Goal: Information Seeking & Learning: Check status

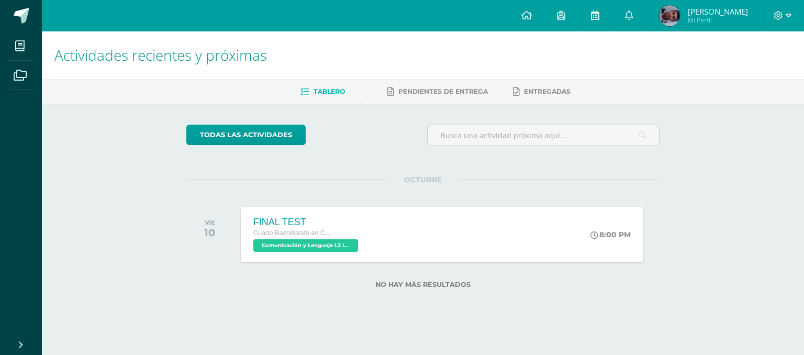
click at [596, 15] on icon at bounding box center [595, 14] width 8 height 9
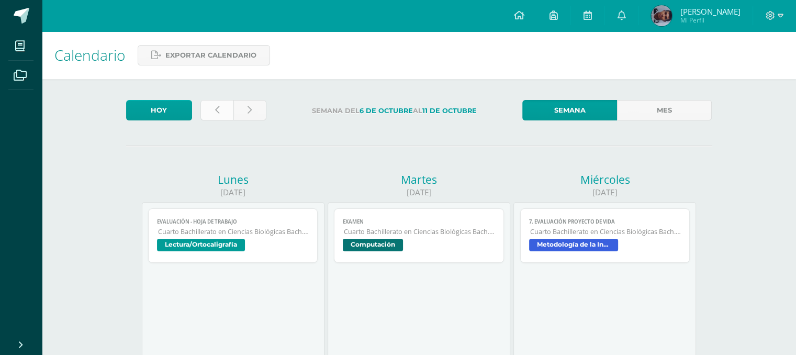
click at [215, 112] on icon at bounding box center [217, 110] width 4 height 9
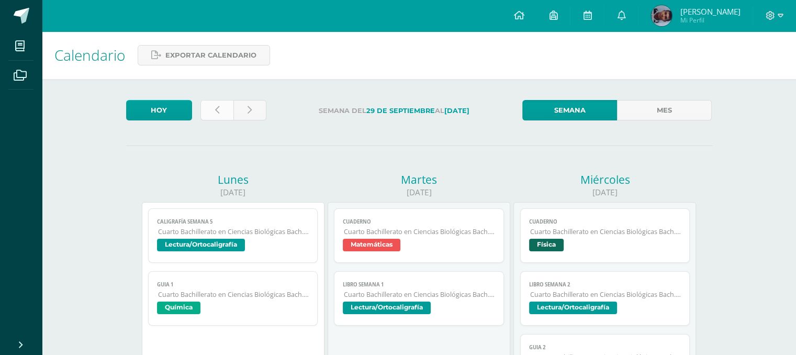
click at [220, 110] on link at bounding box center [217, 110] width 33 height 20
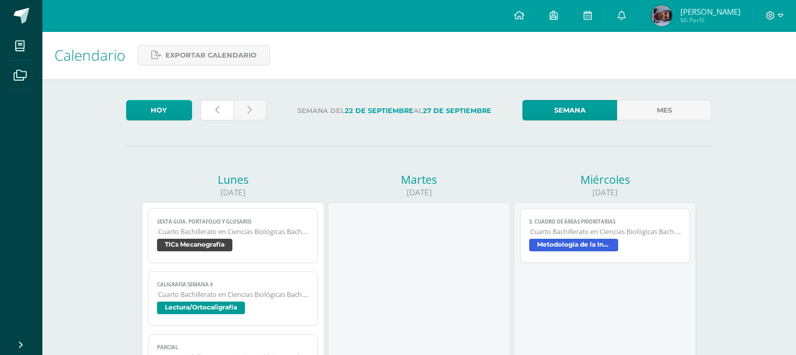
click at [220, 110] on link at bounding box center [217, 110] width 33 height 20
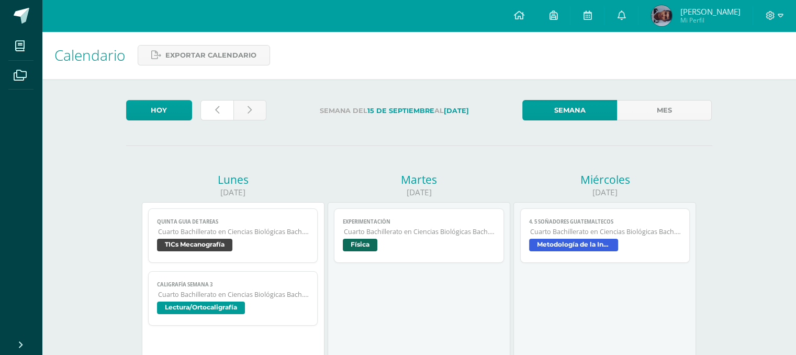
click at [220, 110] on link at bounding box center [217, 110] width 33 height 20
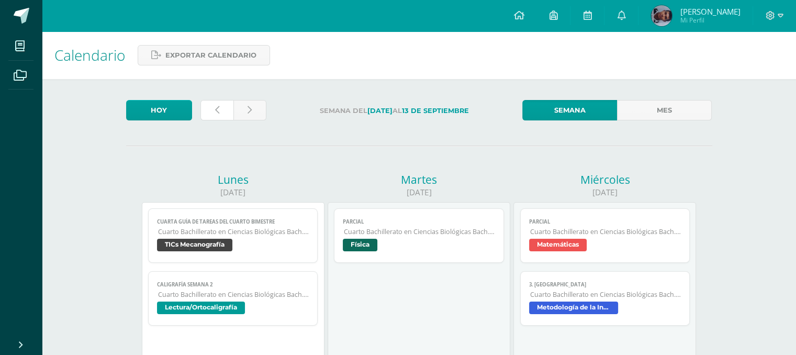
click at [220, 110] on link at bounding box center [217, 110] width 33 height 20
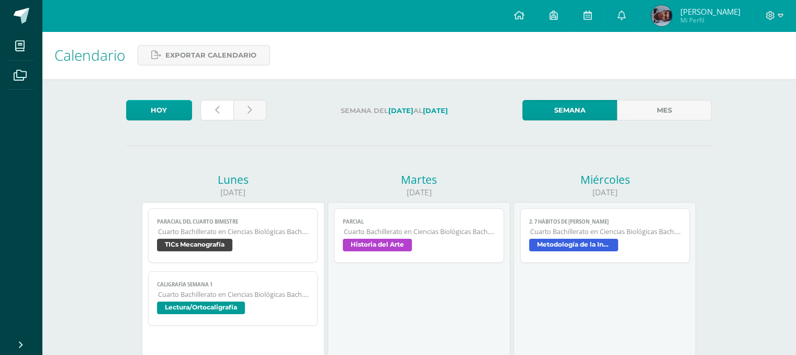
click at [220, 110] on link at bounding box center [217, 110] width 33 height 20
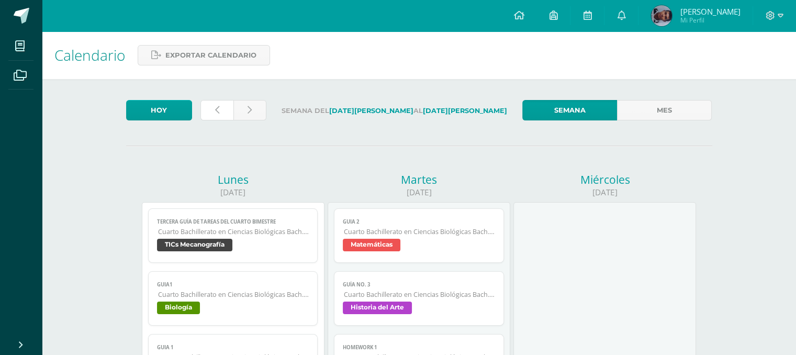
click at [220, 110] on link at bounding box center [217, 110] width 33 height 20
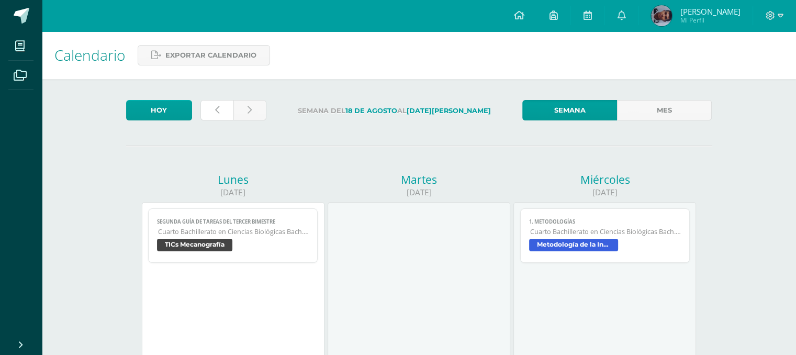
click at [220, 110] on link at bounding box center [217, 110] width 33 height 20
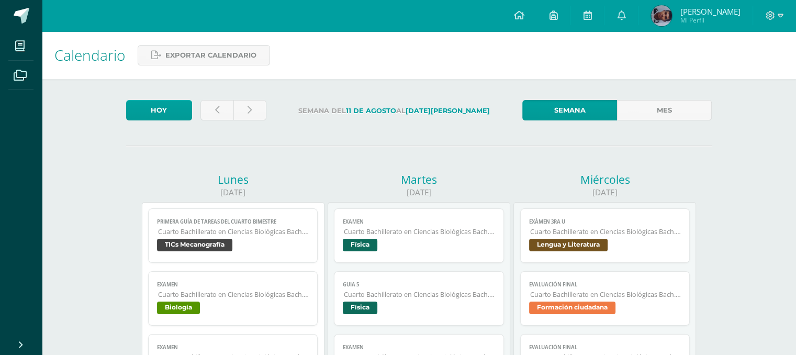
scroll to position [21, 0]
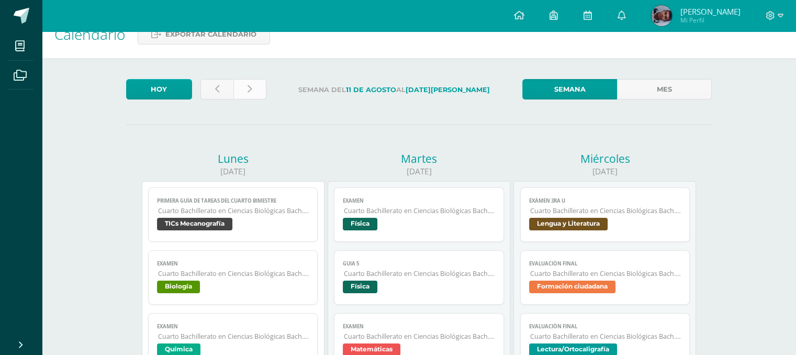
click at [253, 80] on link at bounding box center [250, 89] width 33 height 20
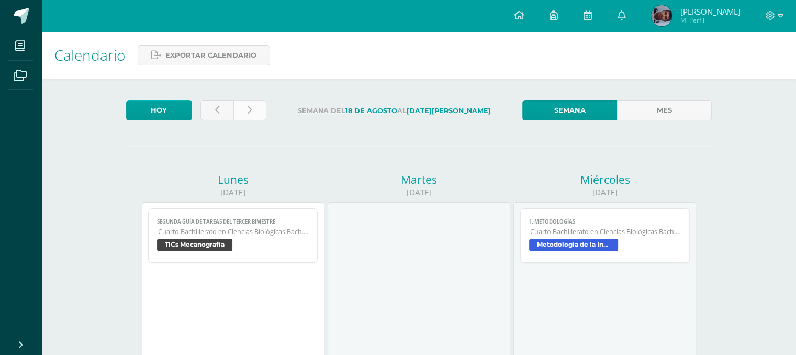
click at [253, 109] on link at bounding box center [250, 110] width 33 height 20
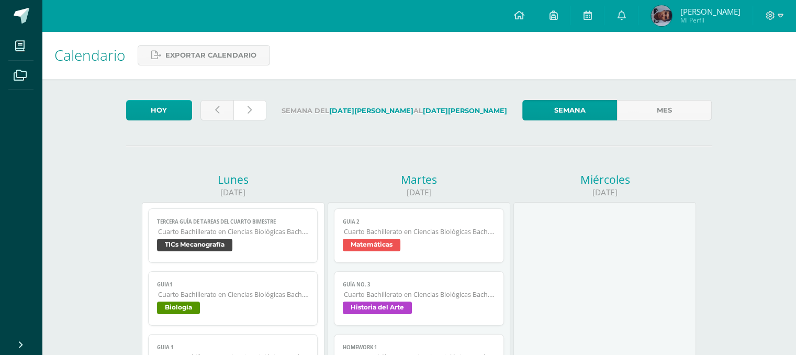
click at [253, 109] on link at bounding box center [250, 110] width 33 height 20
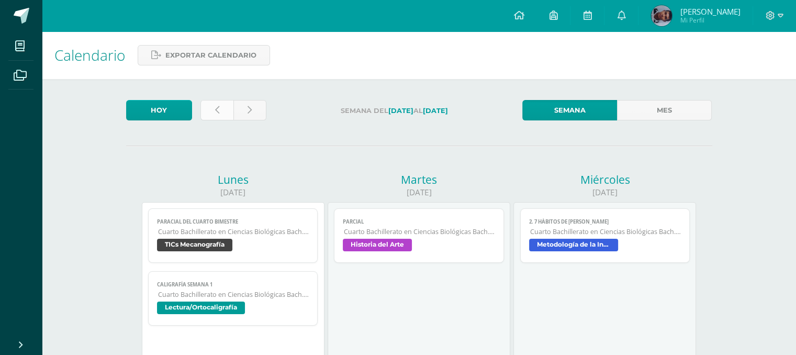
click at [228, 114] on link at bounding box center [217, 110] width 33 height 20
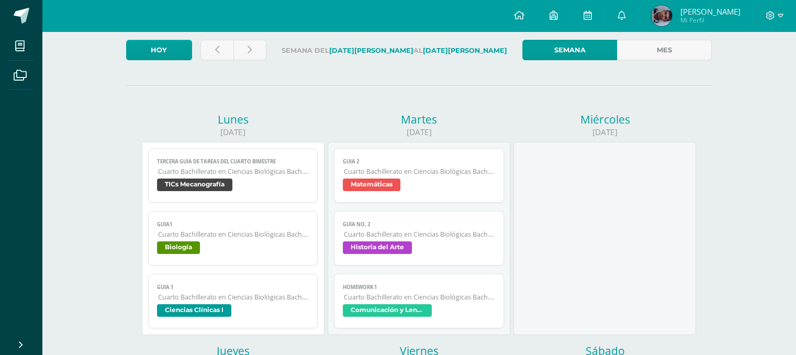
scroll to position [42, 0]
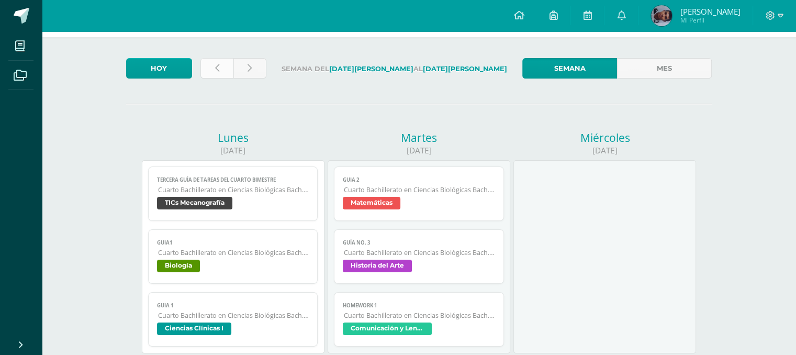
click at [226, 71] on link at bounding box center [217, 68] width 33 height 20
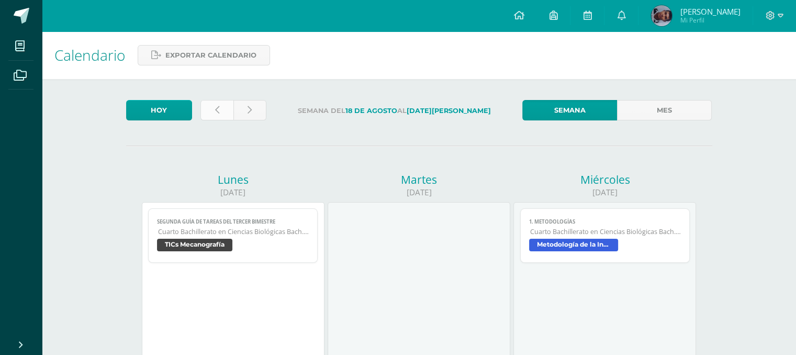
click at [215, 109] on icon at bounding box center [217, 110] width 4 height 9
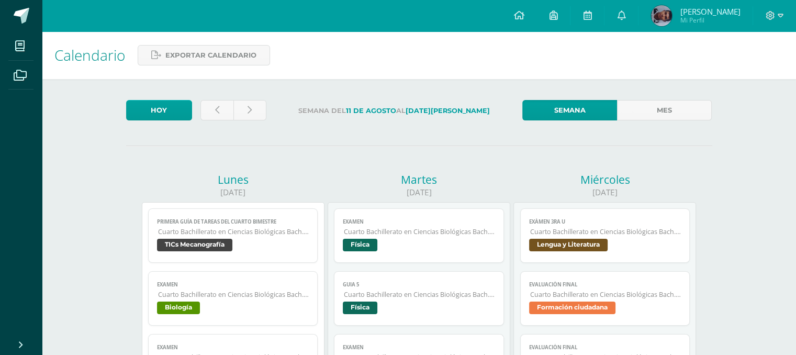
click at [563, 236] on span "Cuarto Bachillerato en Ciencias Biológicas Bach. CCLL en Ciencias Biológicas" at bounding box center [605, 231] width 151 height 9
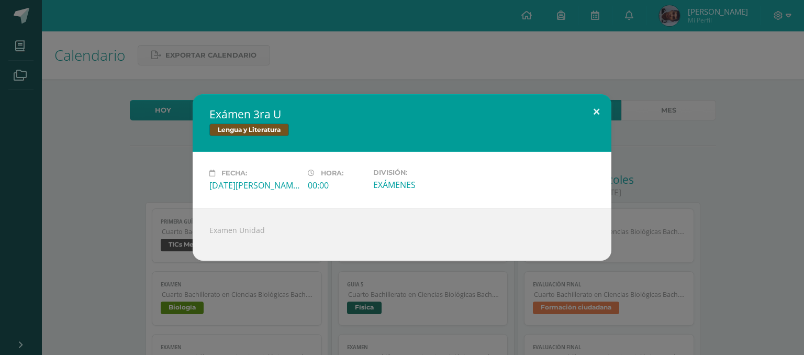
click at [596, 112] on button at bounding box center [597, 112] width 30 height 36
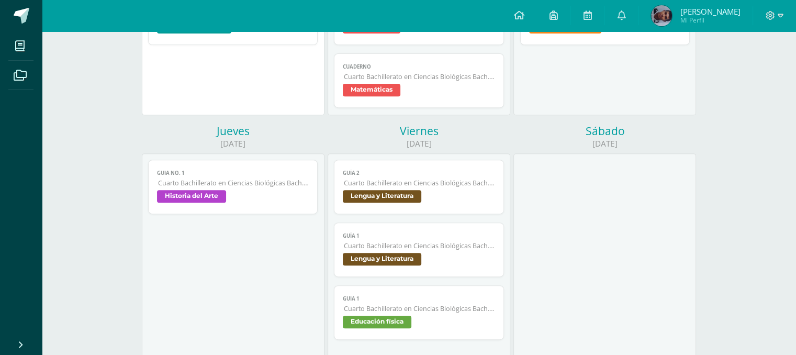
scroll to position [440, 0]
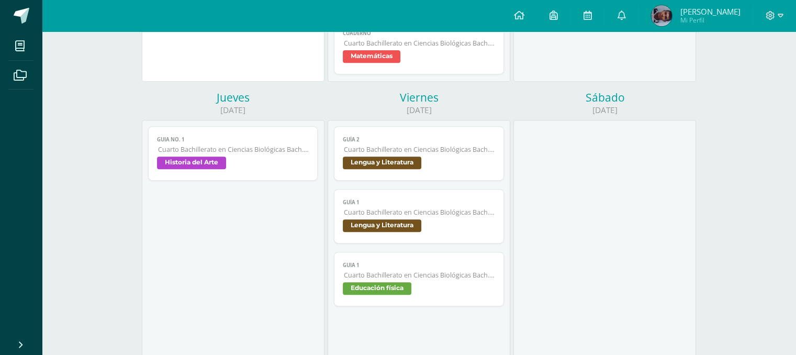
click at [411, 237] on link "Guía 1 Cuarto Bachillerato en Ciencias Biológicas Bach. CCLL en Ciencias Biológ…" at bounding box center [419, 216] width 170 height 54
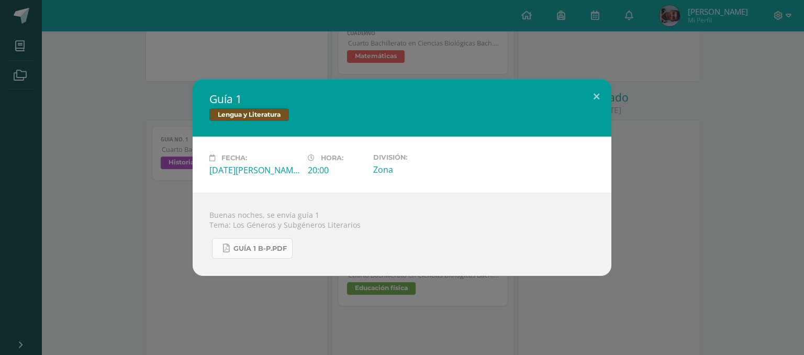
click at [260, 242] on link "GUÍA 1 B-P.pdf" at bounding box center [252, 248] width 81 height 20
click at [596, 105] on button at bounding box center [597, 97] width 30 height 36
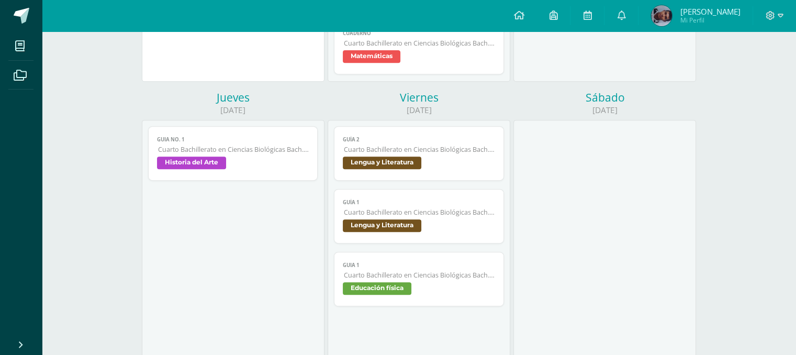
click at [413, 162] on span "Lengua y Literatura" at bounding box center [382, 163] width 79 height 13
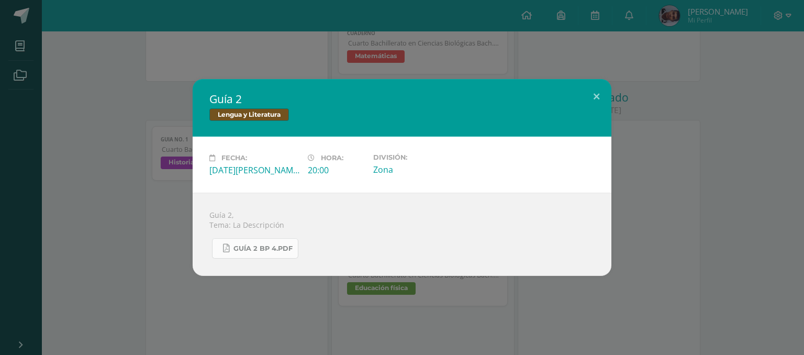
click at [276, 245] on span "Guía 2 BP 4.pdf" at bounding box center [263, 249] width 59 height 8
click at [599, 94] on button at bounding box center [597, 97] width 30 height 36
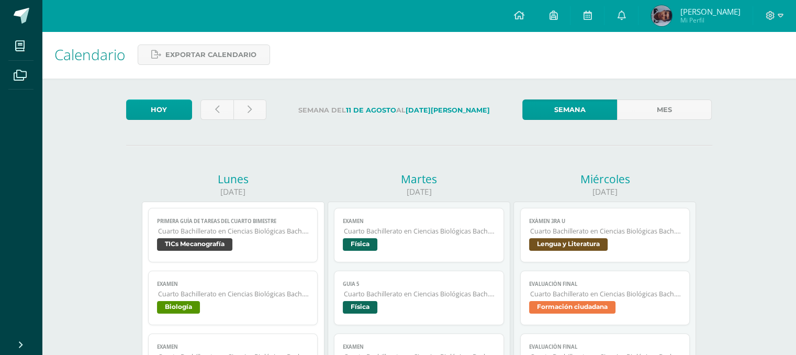
scroll to position [0, 0]
click at [245, 116] on link at bounding box center [250, 110] width 33 height 20
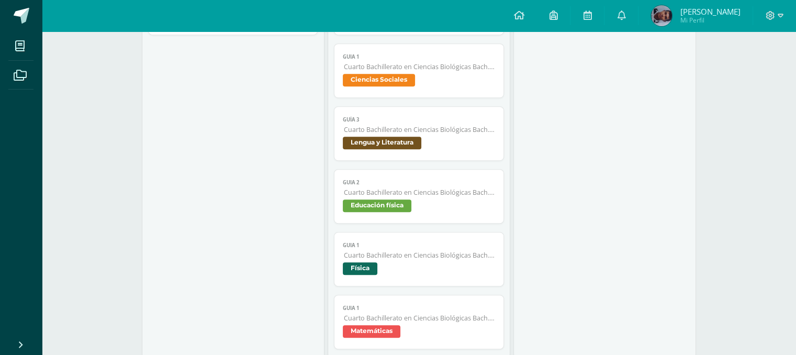
scroll to position [649, 0]
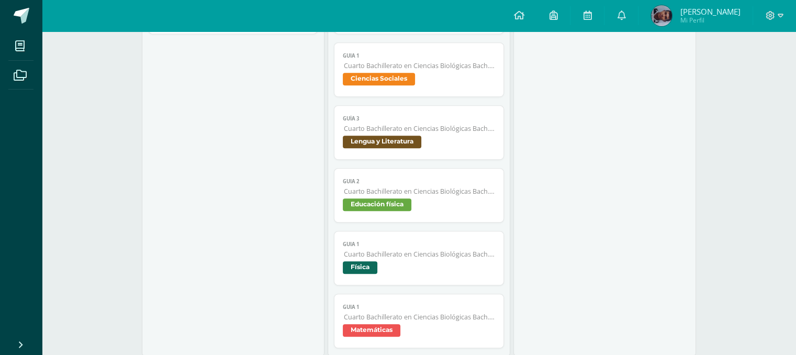
click at [372, 148] on span "Lengua y Literatura" at bounding box center [382, 142] width 79 height 13
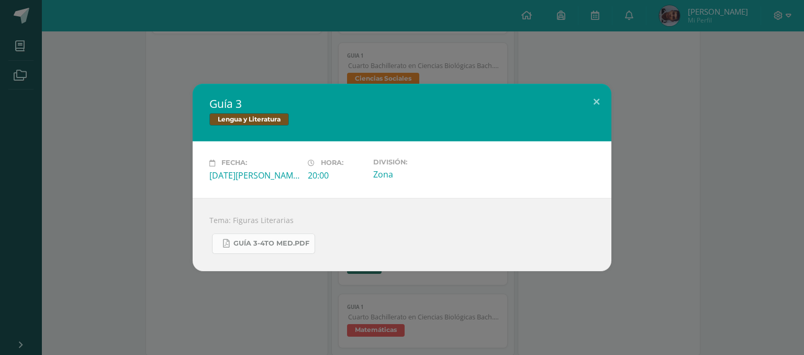
click at [273, 238] on link "Guía 3-4to MED.pdf" at bounding box center [263, 244] width 103 height 20
click at [596, 101] on button at bounding box center [597, 102] width 30 height 36
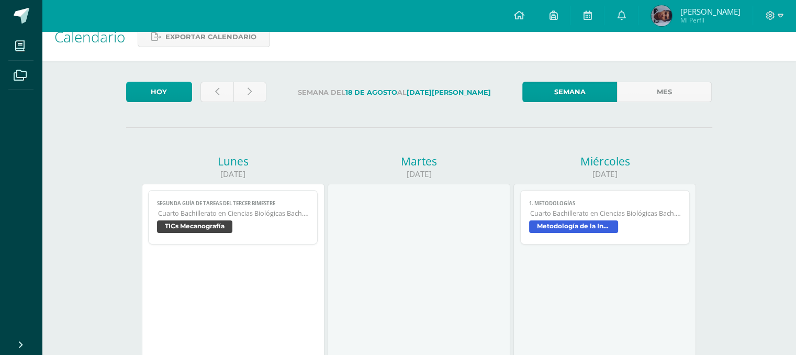
scroll to position [0, 0]
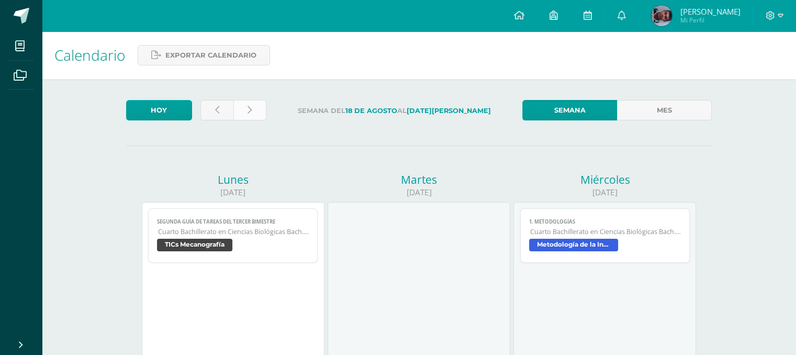
click at [249, 110] on icon at bounding box center [250, 110] width 4 height 9
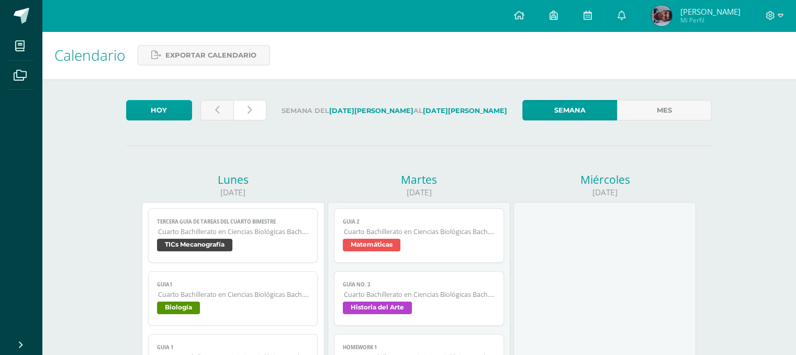
click at [249, 110] on icon at bounding box center [250, 110] width 4 height 9
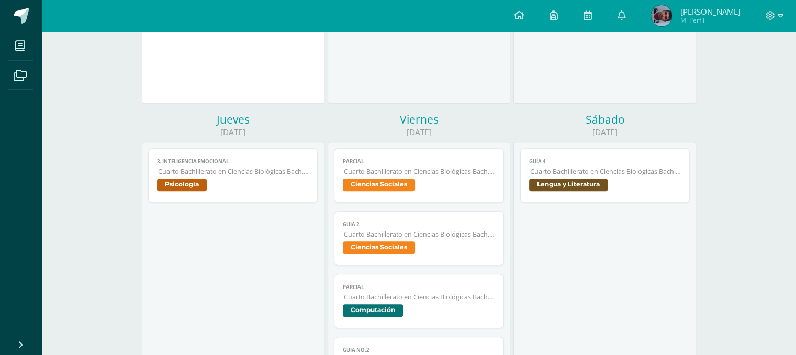
scroll to position [419, 0]
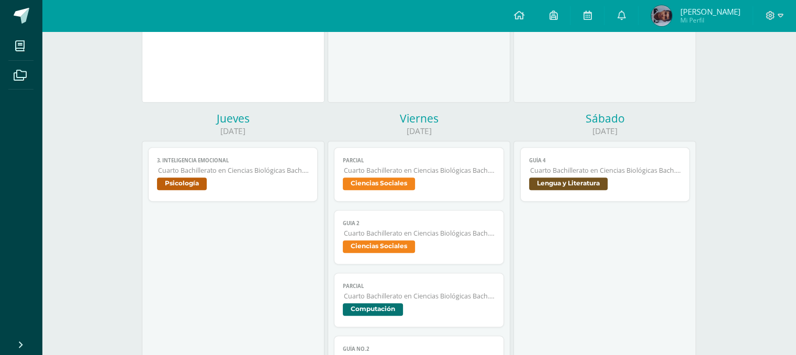
click at [601, 182] on span "Lengua y Literatura" at bounding box center [568, 184] width 79 height 13
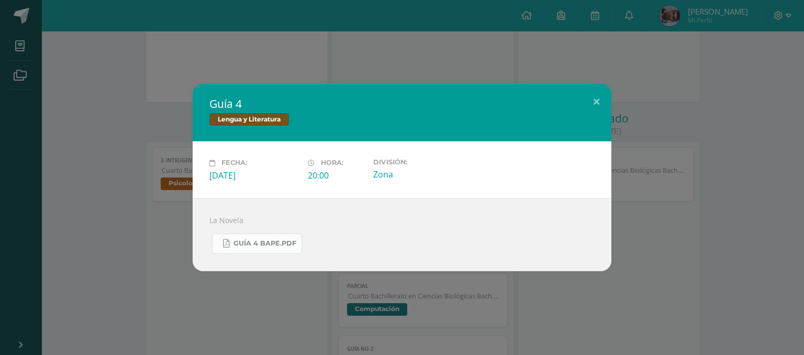
click at [274, 245] on span "Guía 4 BAPE.pdf" at bounding box center [265, 243] width 63 height 8
click at [598, 103] on button at bounding box center [597, 102] width 30 height 36
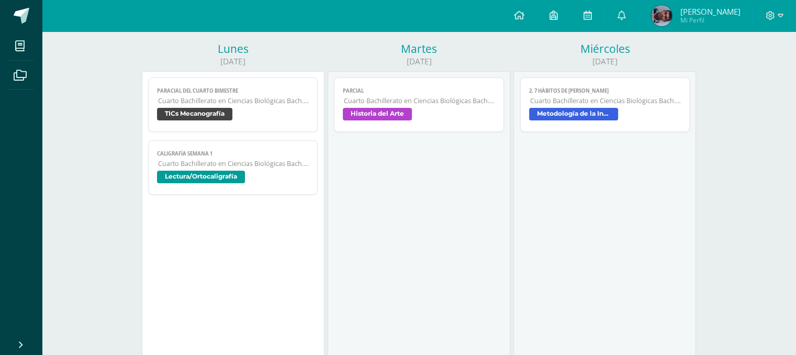
scroll to position [0, 0]
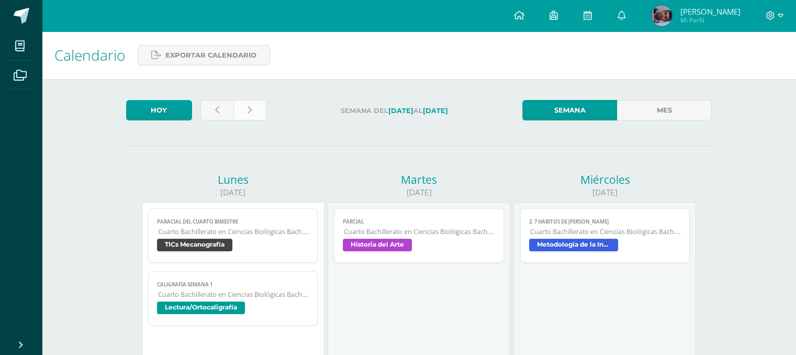
click at [252, 113] on link at bounding box center [250, 110] width 33 height 20
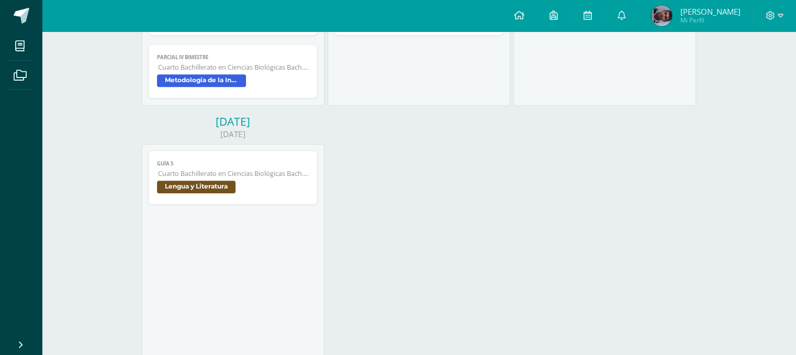
scroll to position [649, 0]
click at [231, 187] on span "Lengua y Literatura" at bounding box center [196, 185] width 79 height 13
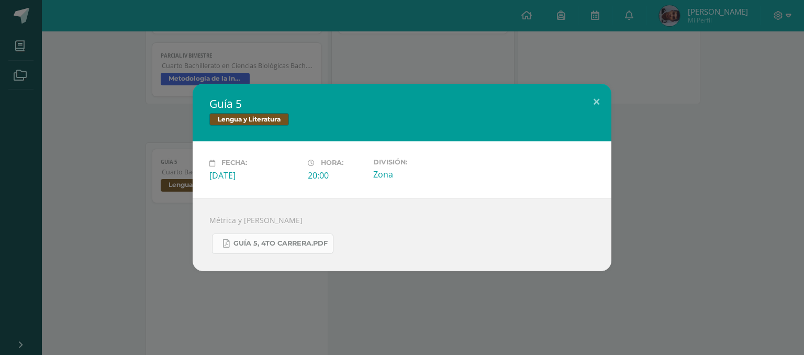
click at [270, 237] on link "Guía 5, 4TO CARRERA.pdf" at bounding box center [272, 244] width 121 height 20
click at [600, 104] on button at bounding box center [597, 102] width 30 height 36
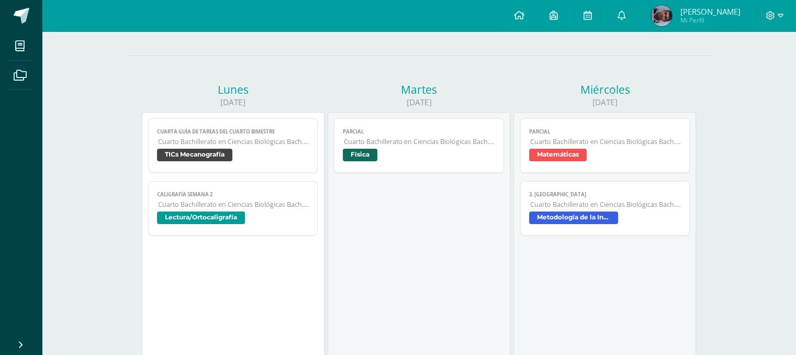
scroll to position [0, 0]
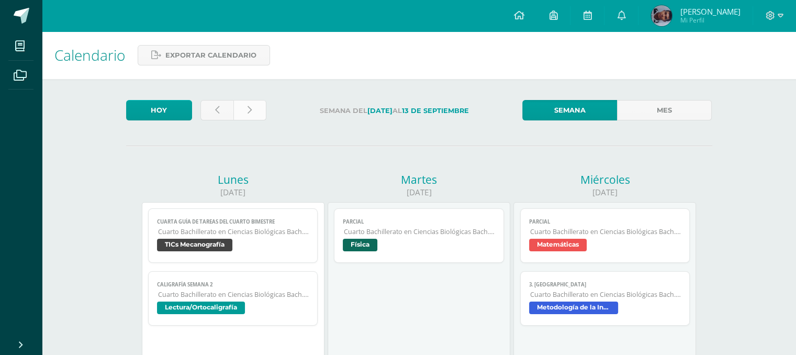
click at [250, 107] on icon at bounding box center [250, 110] width 4 height 9
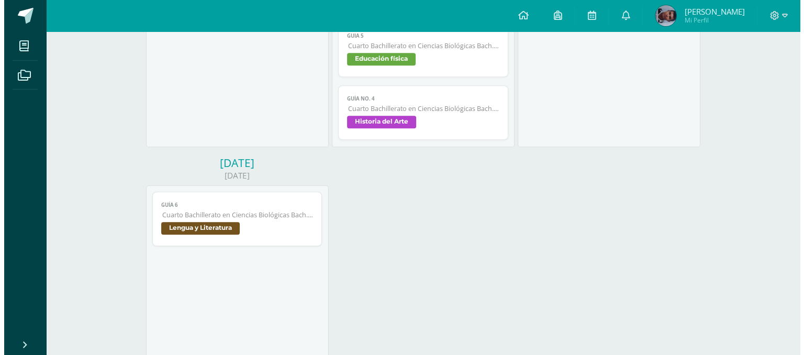
scroll to position [733, 0]
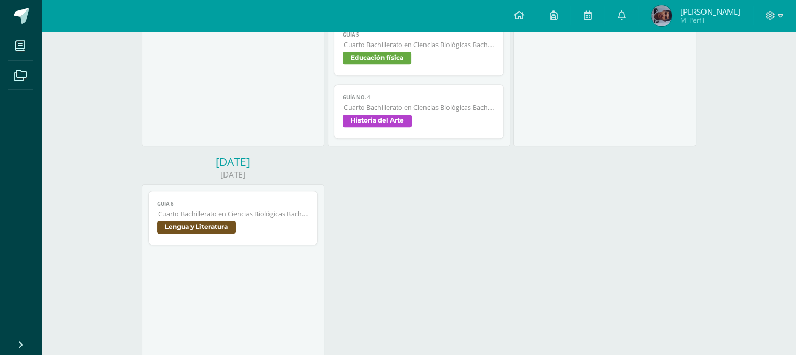
click at [191, 230] on span "Lengua y Literatura" at bounding box center [196, 227] width 79 height 13
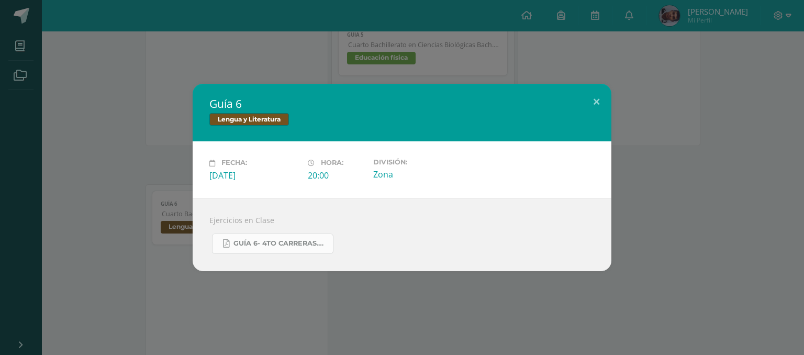
click at [247, 247] on span "Guía 6- 4to Carreras.pdf" at bounding box center [281, 243] width 94 height 8
